Goal: Ask a question: Seek information or help from site administrators or community

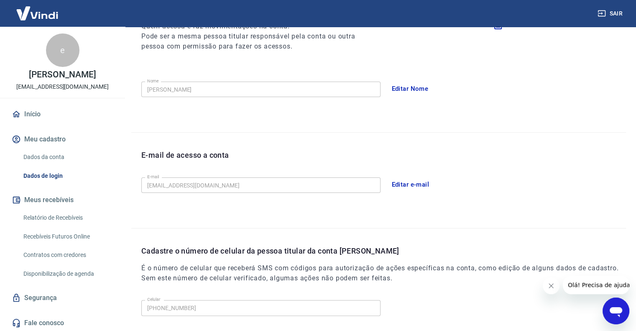
click at [593, 284] on span "Olá! Precisa de ajuda?" at bounding box center [600, 285] width 65 height 7
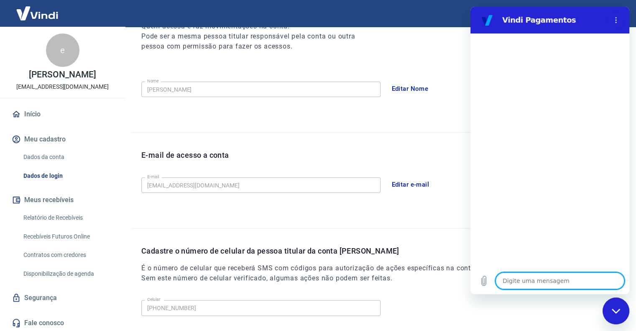
click at [551, 282] on textarea at bounding box center [560, 280] width 129 height 17
type textarea "f"
type textarea "x"
type textarea "fa"
type textarea "x"
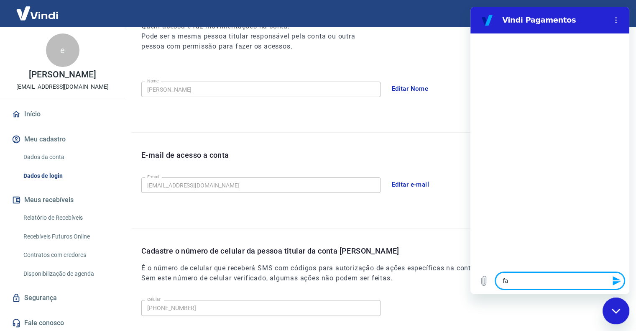
type textarea "fal"
type textarea "x"
type textarea "fala"
type textarea "x"
type textarea "falar"
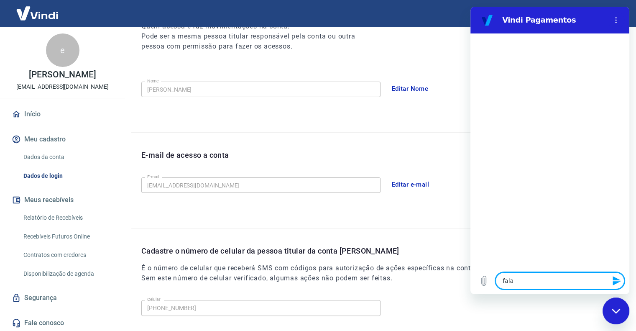
type textarea "x"
type textarea "falar"
type textarea "x"
type textarea "falar c"
type textarea "x"
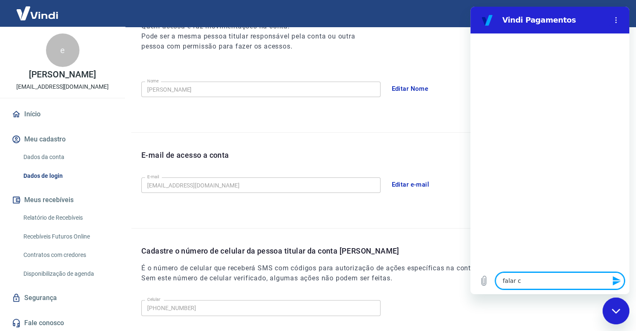
type textarea "falar co"
type textarea "x"
type textarea "falar com"
type textarea "x"
type textarea "falar com"
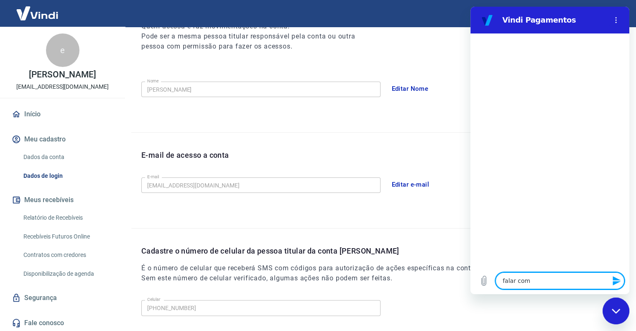
type textarea "x"
type textarea "falar com a"
type textarea "x"
type textarea "falar com at"
type textarea "x"
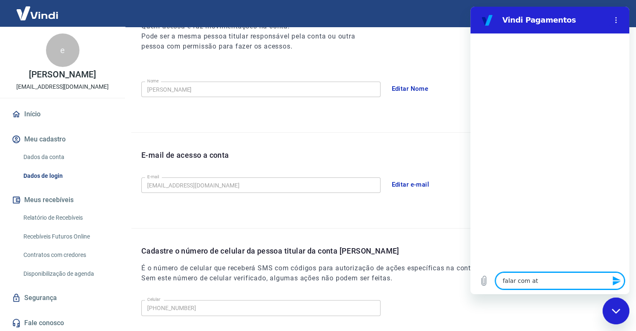
type textarea "falar com ate"
type textarea "x"
type textarea "falar com [GEOGRAPHIC_DATA]"
type textarea "x"
type textarea "falar com atend"
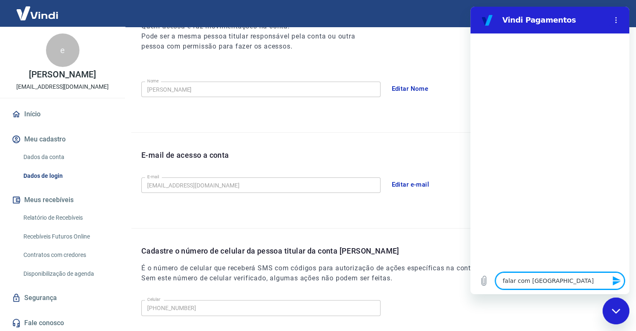
type textarea "x"
type textarea "falar com atende"
type textarea "x"
type textarea "falar com atenden"
type textarea "x"
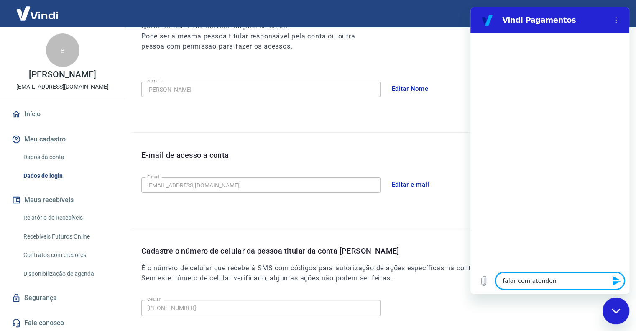
type textarea "falar com atendent"
type textarea "x"
type textarea "falar com atendente"
type textarea "x"
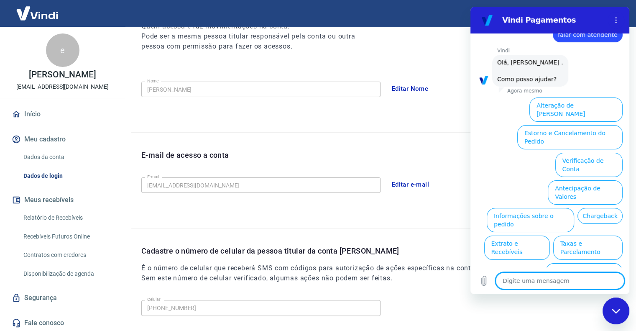
scroll to position [23, 0]
click at [586, 152] on button "Verificação de Conta" at bounding box center [589, 164] width 67 height 24
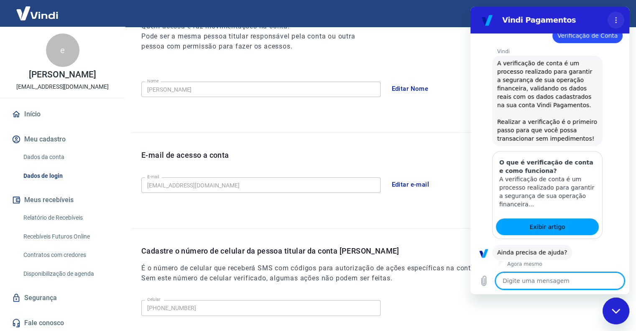
scroll to position [107, 0]
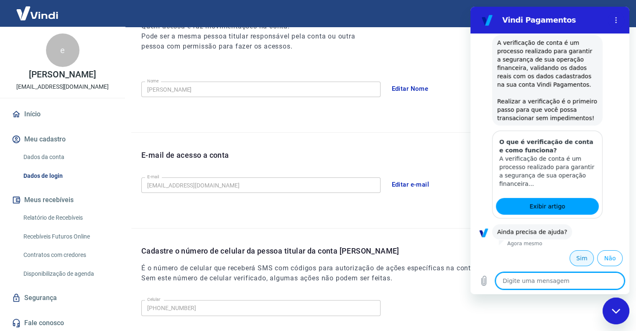
click at [577, 257] on button "Sim" at bounding box center [582, 258] width 24 height 16
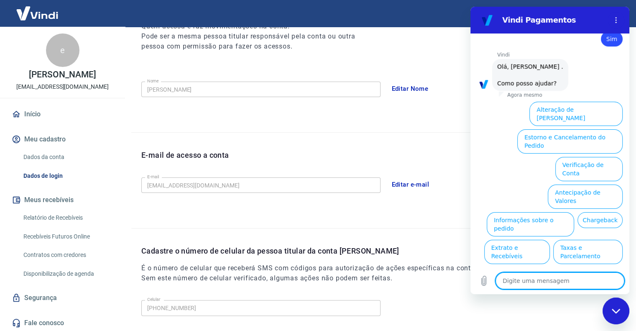
scroll to position [325, 0]
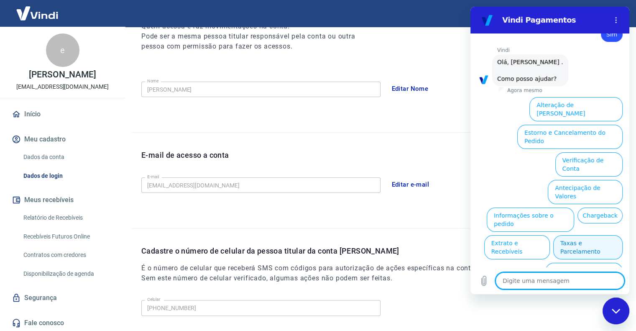
click at [594, 235] on button "Taxas e Parcelamento" at bounding box center [588, 247] width 69 height 24
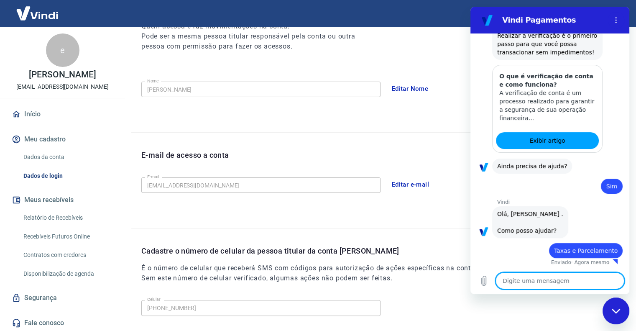
type textarea "x"
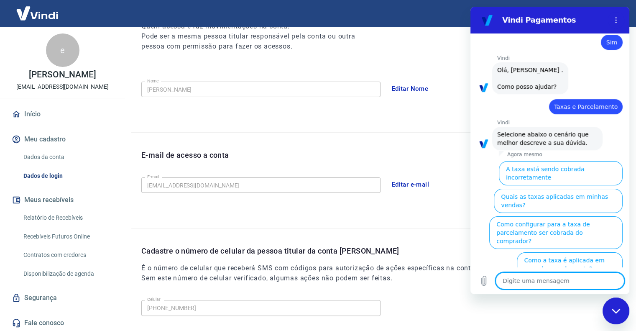
scroll to position [321, 0]
